Goal: Find specific page/section: Find specific page/section

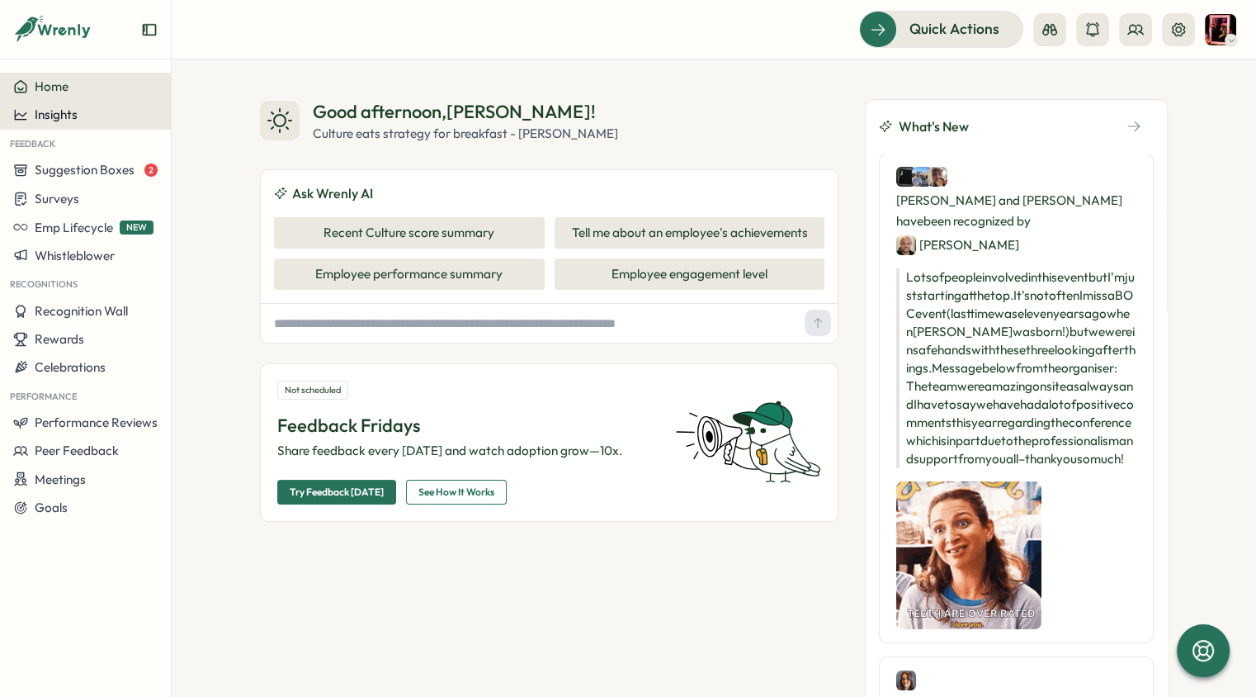
click at [91, 120] on div "Insights" at bounding box center [85, 114] width 144 height 15
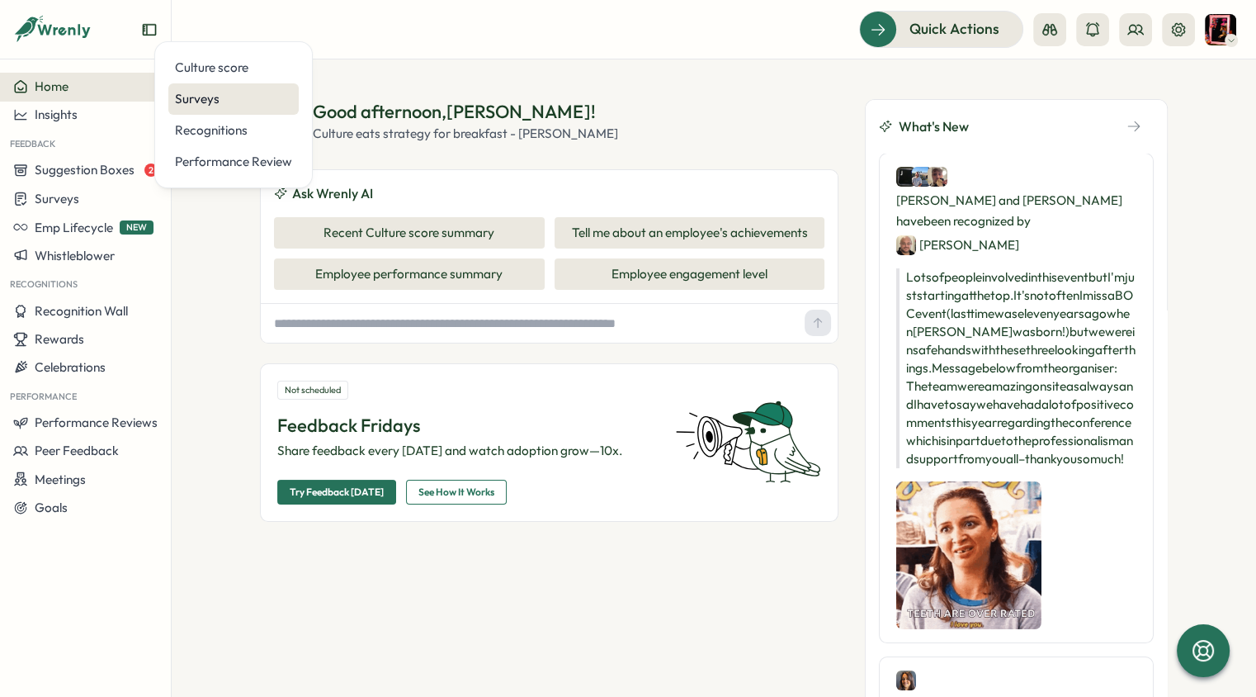
click at [243, 97] on div "Surveys" at bounding box center [233, 99] width 117 height 18
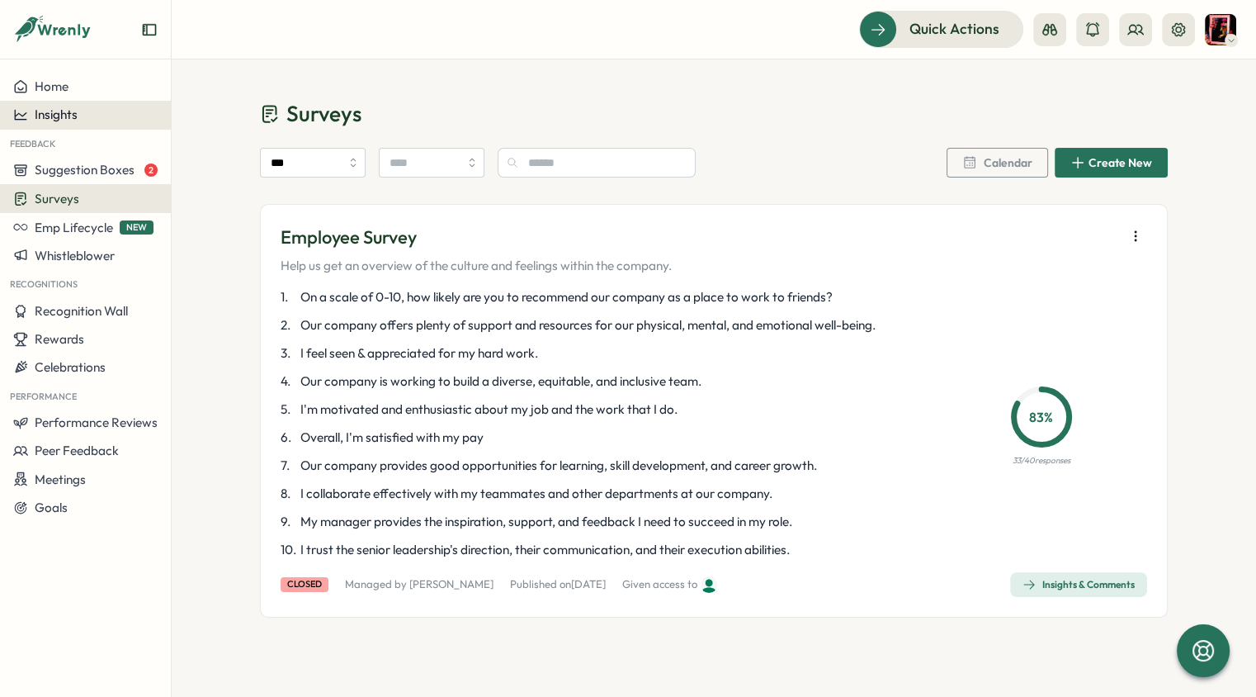
click at [70, 106] on span "Insights" at bounding box center [56, 114] width 43 height 16
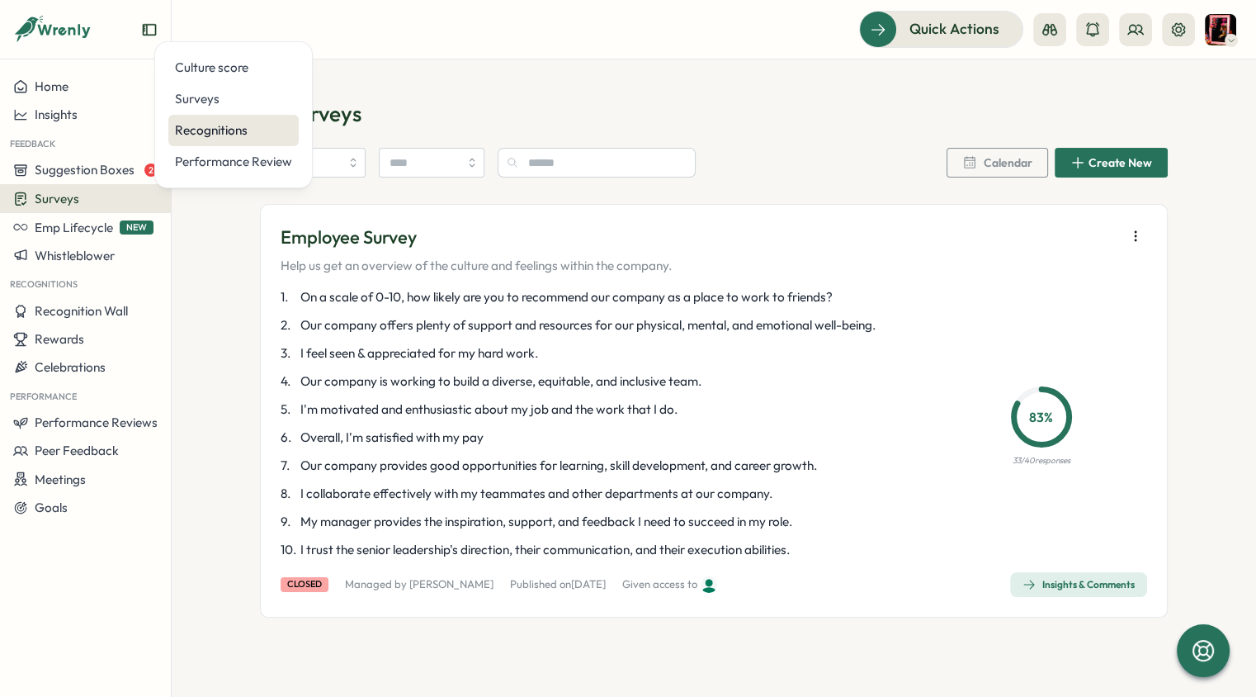
click at [211, 129] on div "Recognitions" at bounding box center [233, 130] width 117 height 18
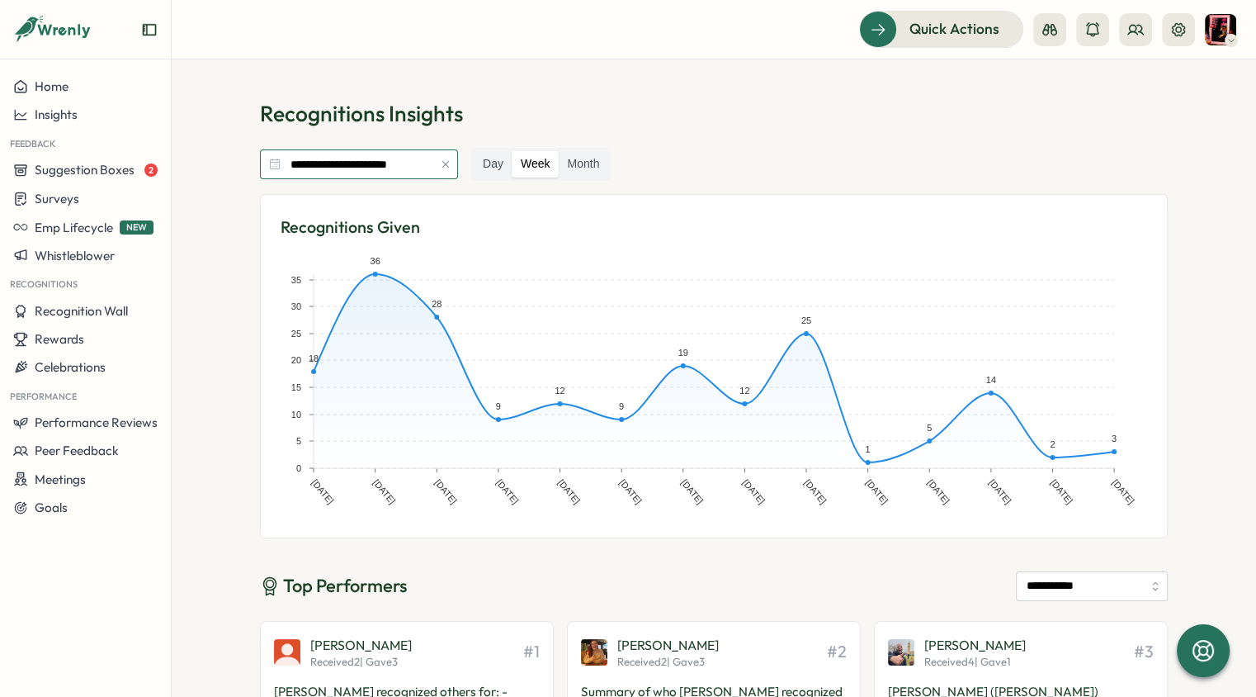
click at [324, 158] on input "**********" at bounding box center [359, 164] width 198 height 30
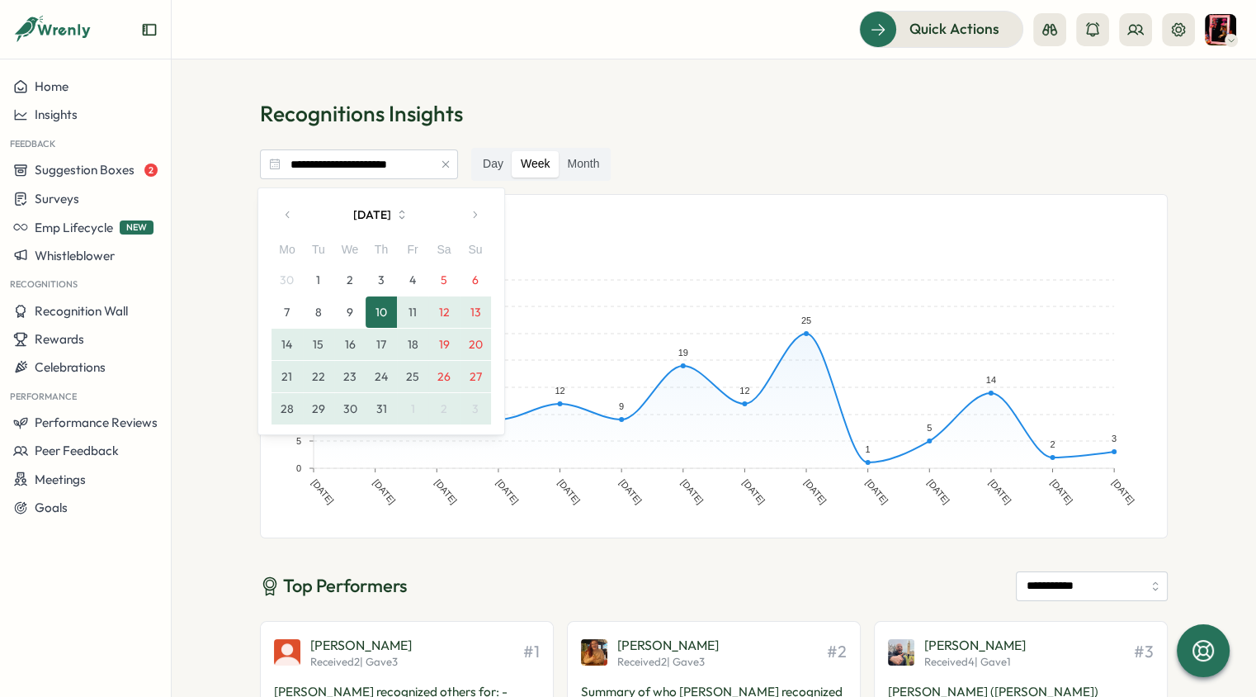
click at [472, 210] on icon "button" at bounding box center [475, 215] width 12 height 12
click at [471, 210] on icon "button" at bounding box center [475, 215] width 12 height 12
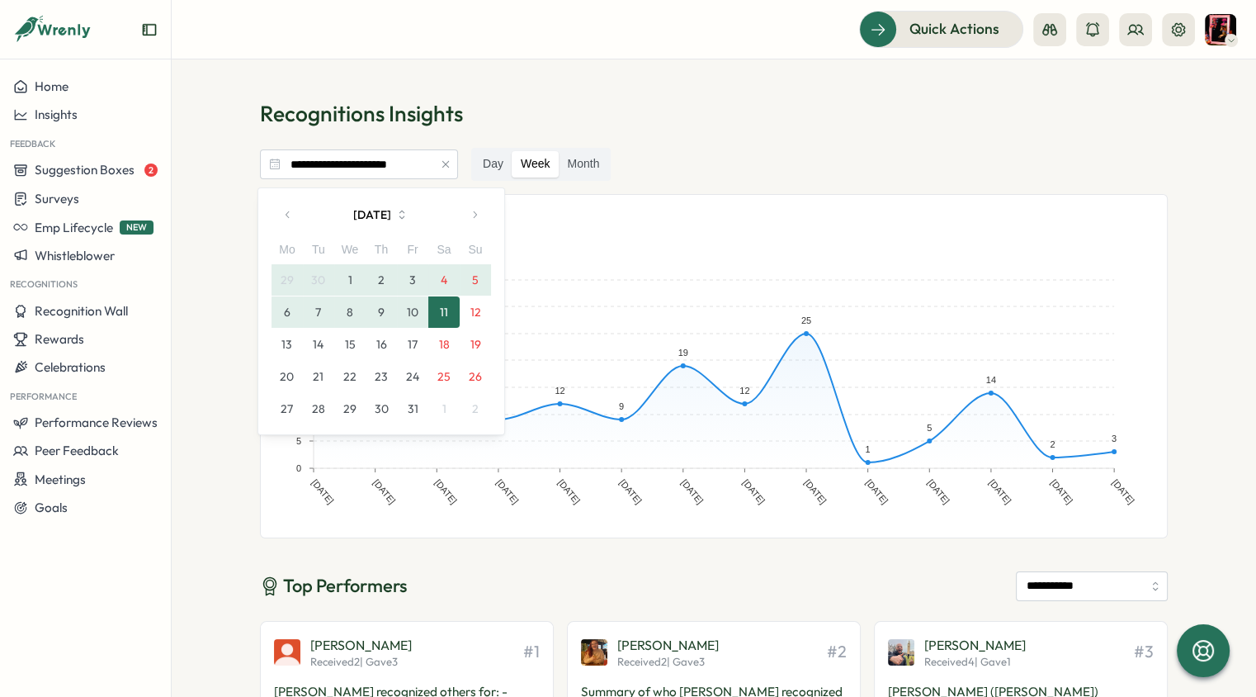
click at [286, 214] on icon "button" at bounding box center [288, 215] width 12 height 12
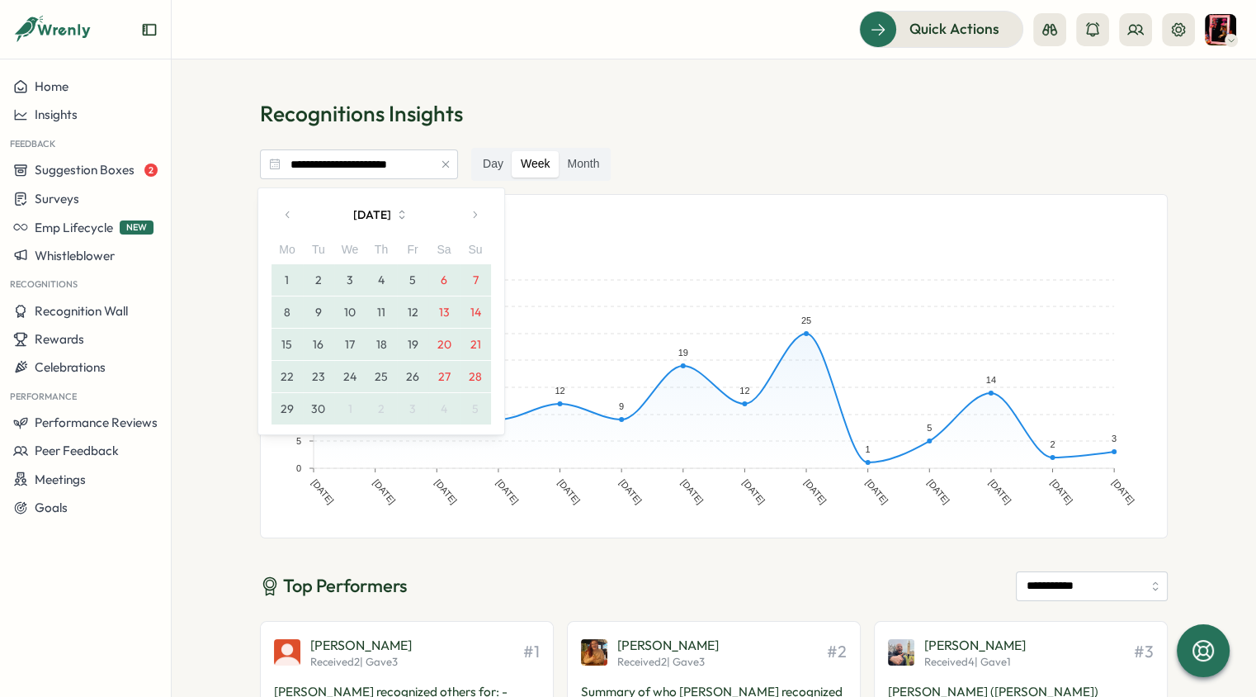
click at [286, 214] on icon "button" at bounding box center [288, 215] width 12 height 12
click at [283, 406] on button "25" at bounding box center [287, 408] width 31 height 31
click at [473, 212] on icon "button" at bounding box center [475, 215] width 12 height 12
click at [478, 343] on button "21" at bounding box center [475, 343] width 31 height 31
type input "**********"
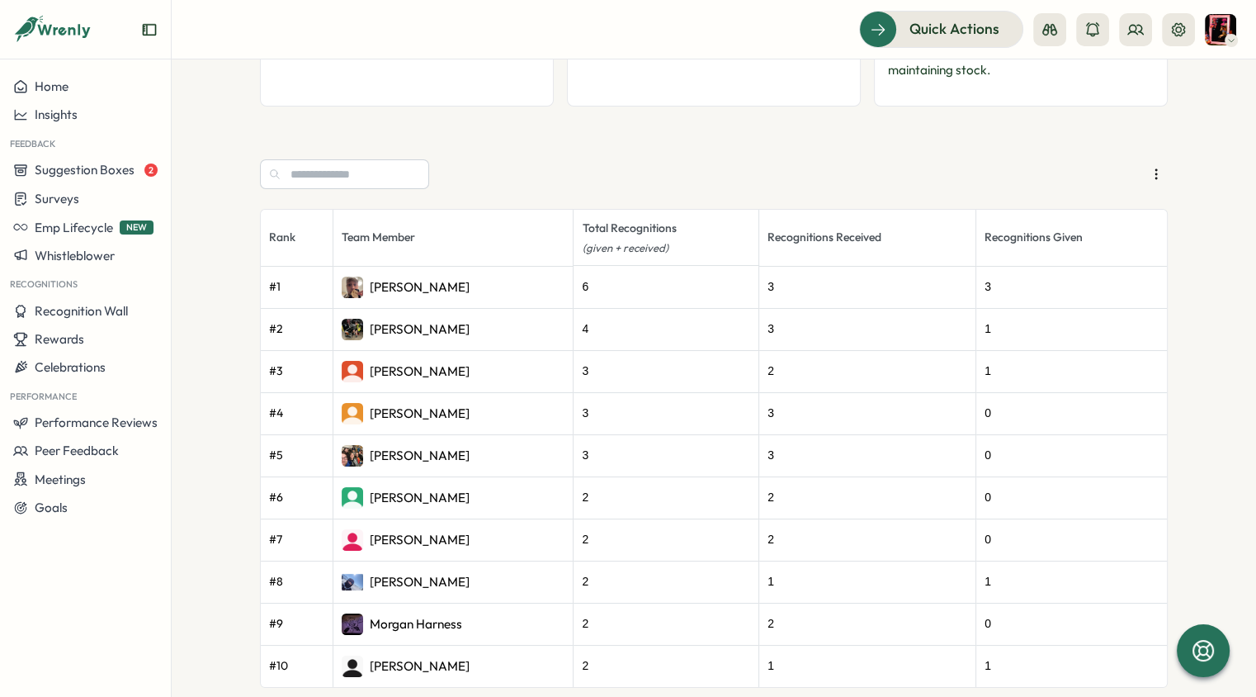
scroll to position [838, 0]
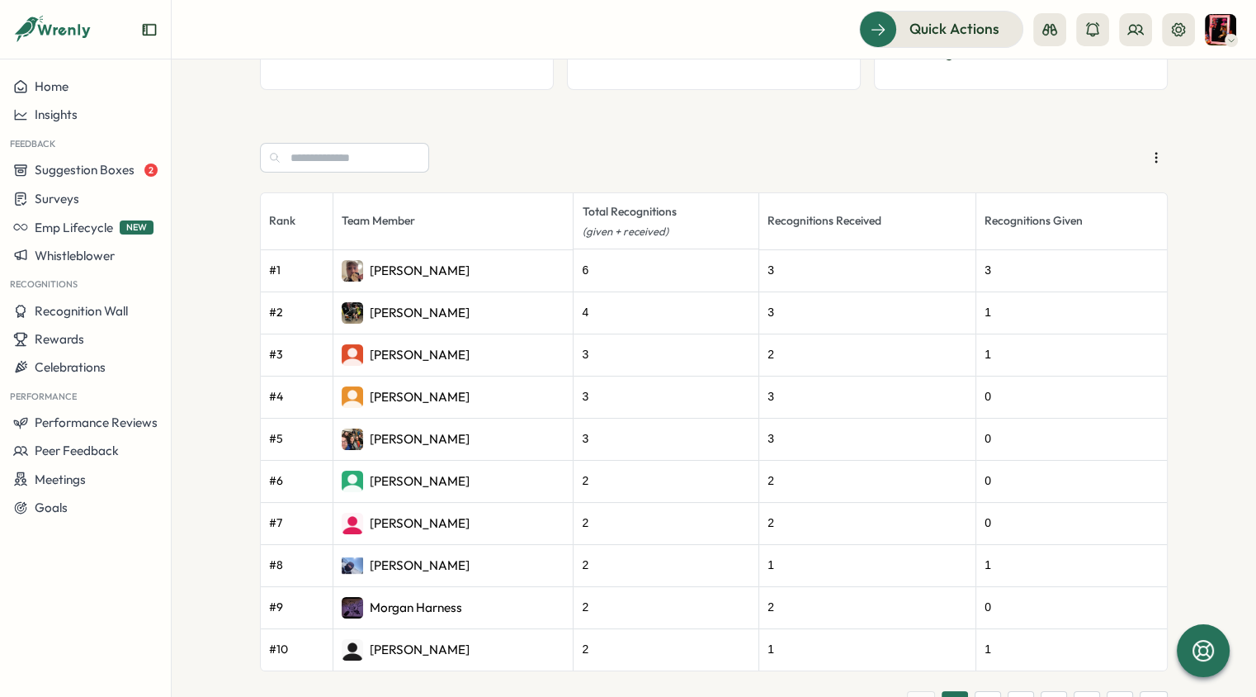
click at [985, 691] on button "2" at bounding box center [988, 704] width 26 height 26
click at [1050, 691] on button "4" at bounding box center [1054, 704] width 26 height 26
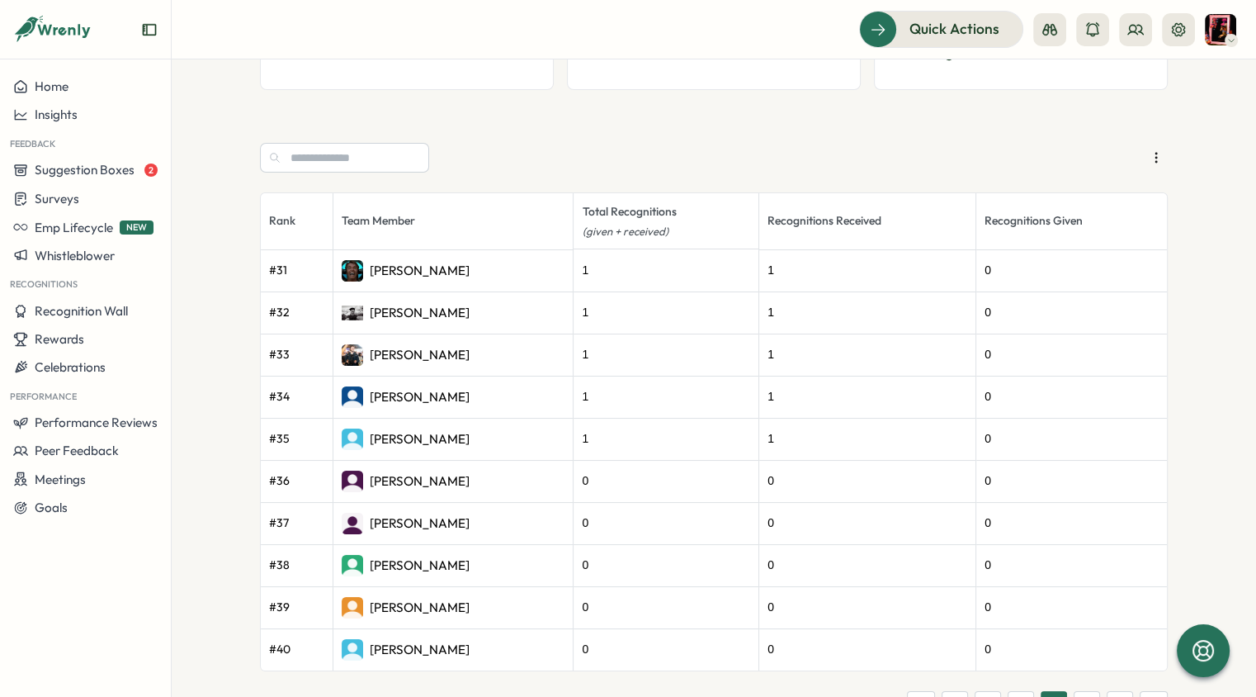
click at [1084, 691] on button "5" at bounding box center [1087, 704] width 26 height 26
